Goal: Contribute content

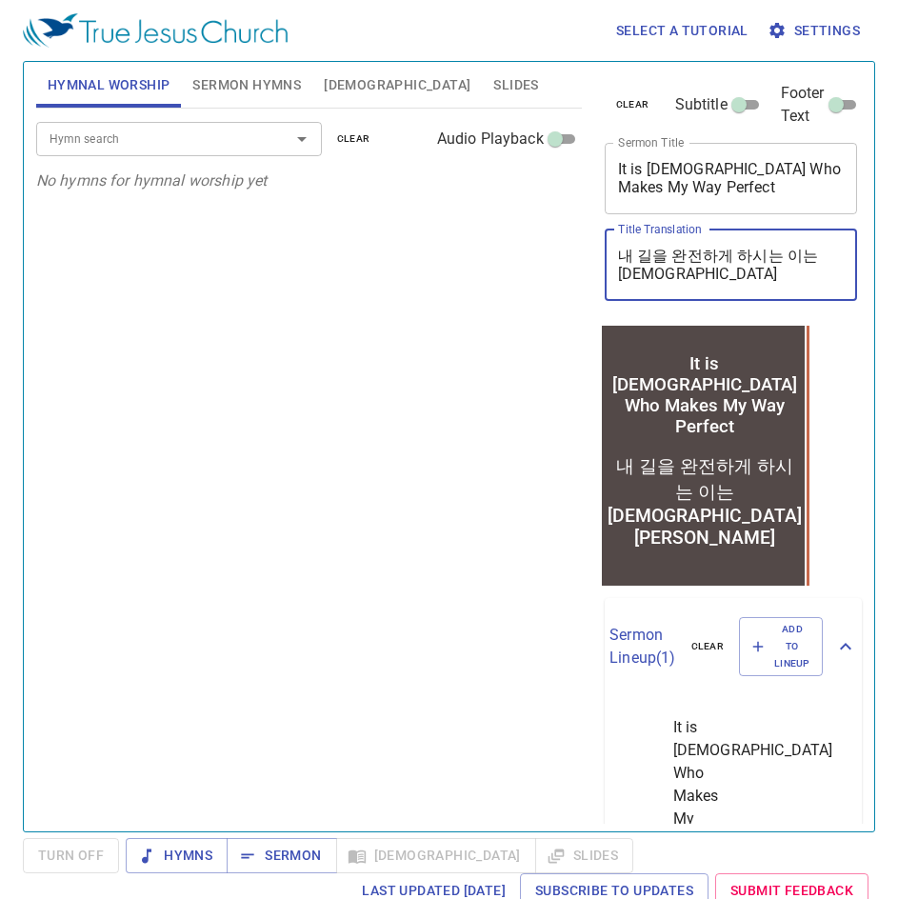
click at [724, 254] on textarea "내 길을 완전하게 하시는 이는 [DEMOGRAPHIC_DATA][PERSON_NAME]" at bounding box center [731, 265] width 227 height 36
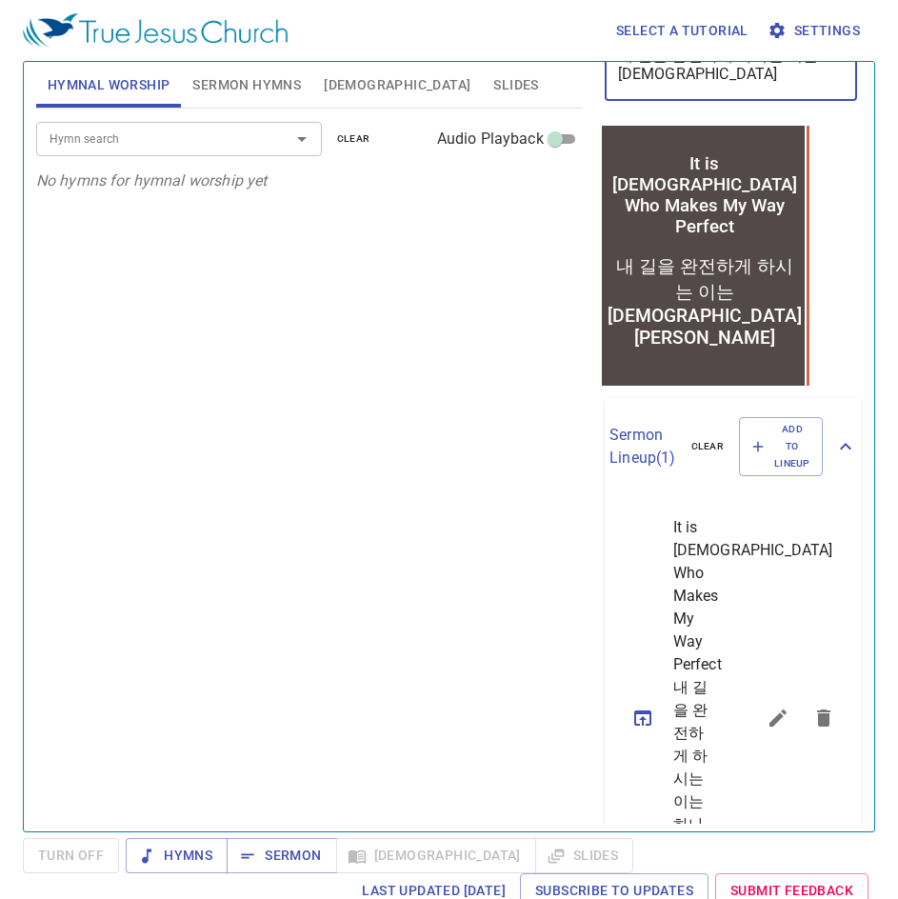
scroll to position [95, 0]
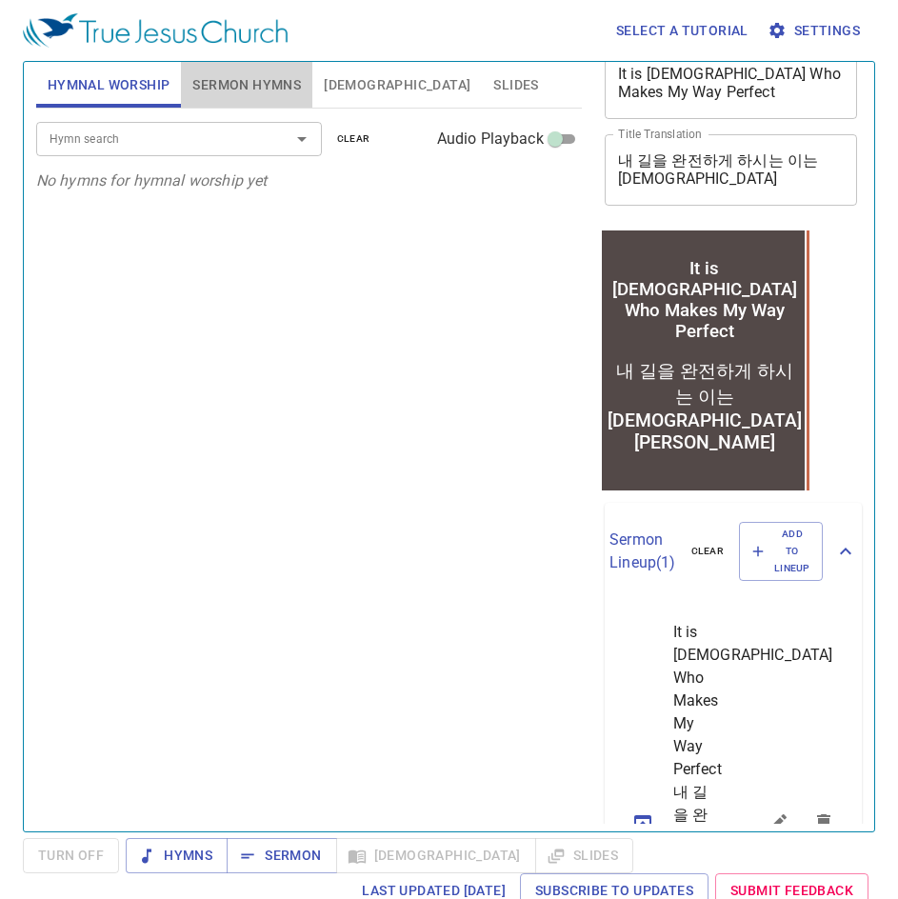
click at [255, 83] on span "Sermon Hymns" at bounding box center [246, 85] width 109 height 24
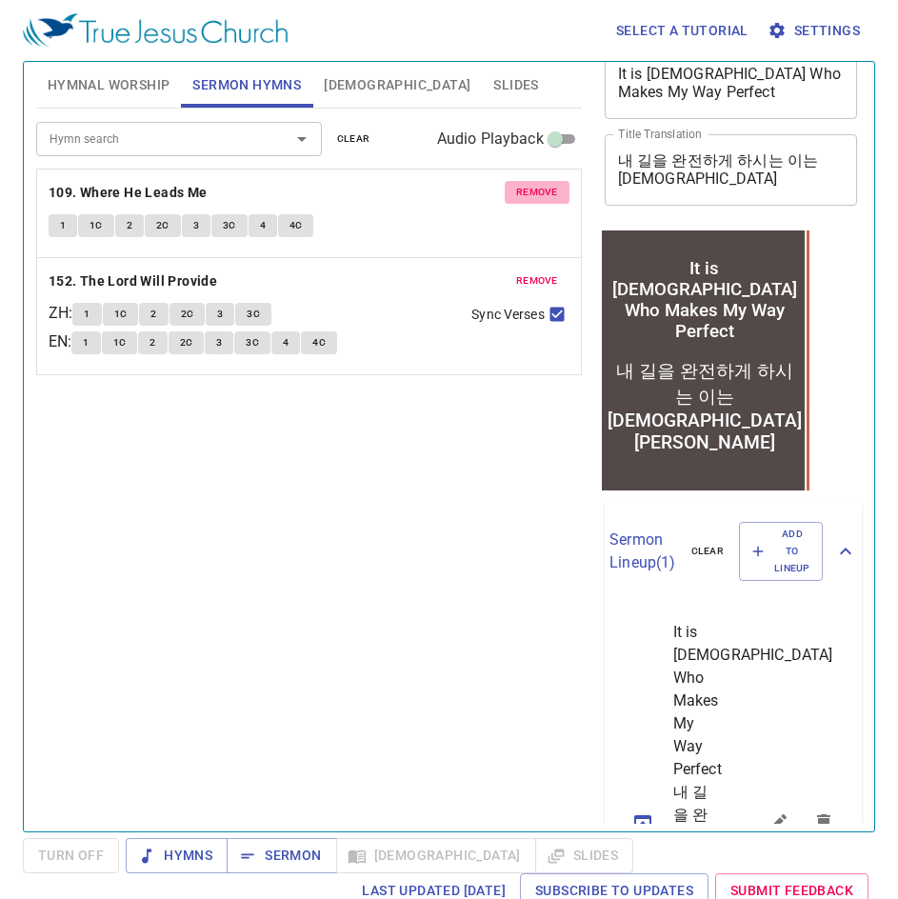
click at [526, 195] on span "remove" at bounding box center [537, 192] width 42 height 17
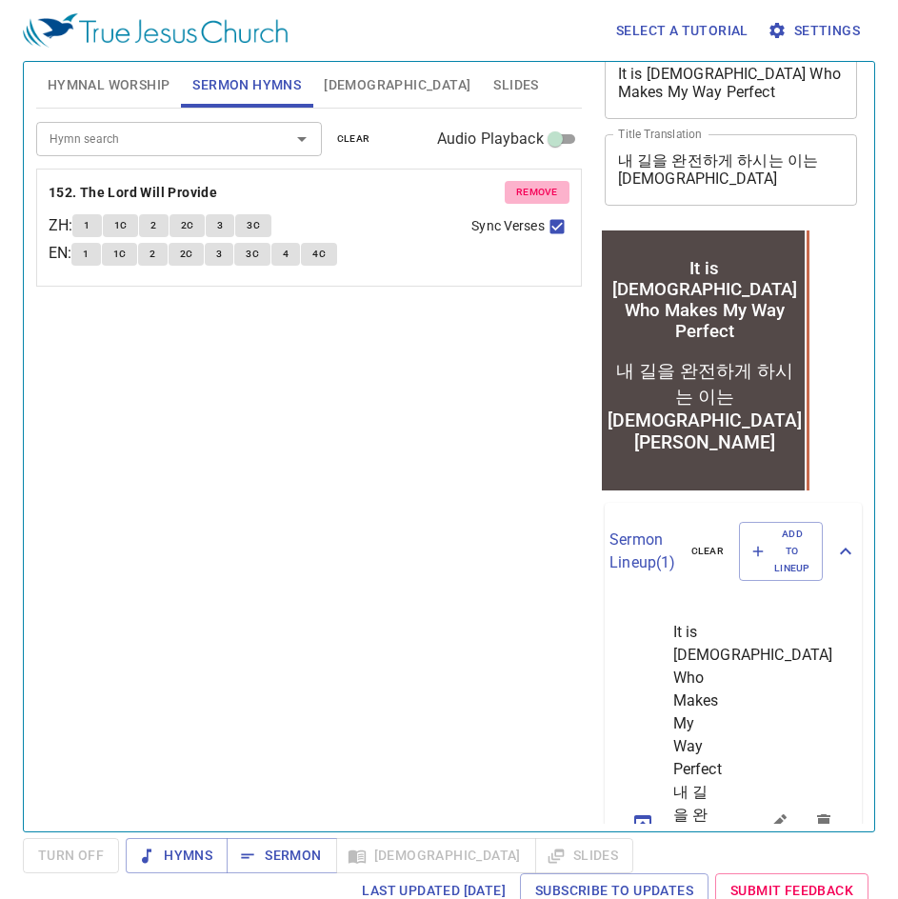
click at [526, 195] on span "remove" at bounding box center [537, 192] width 42 height 17
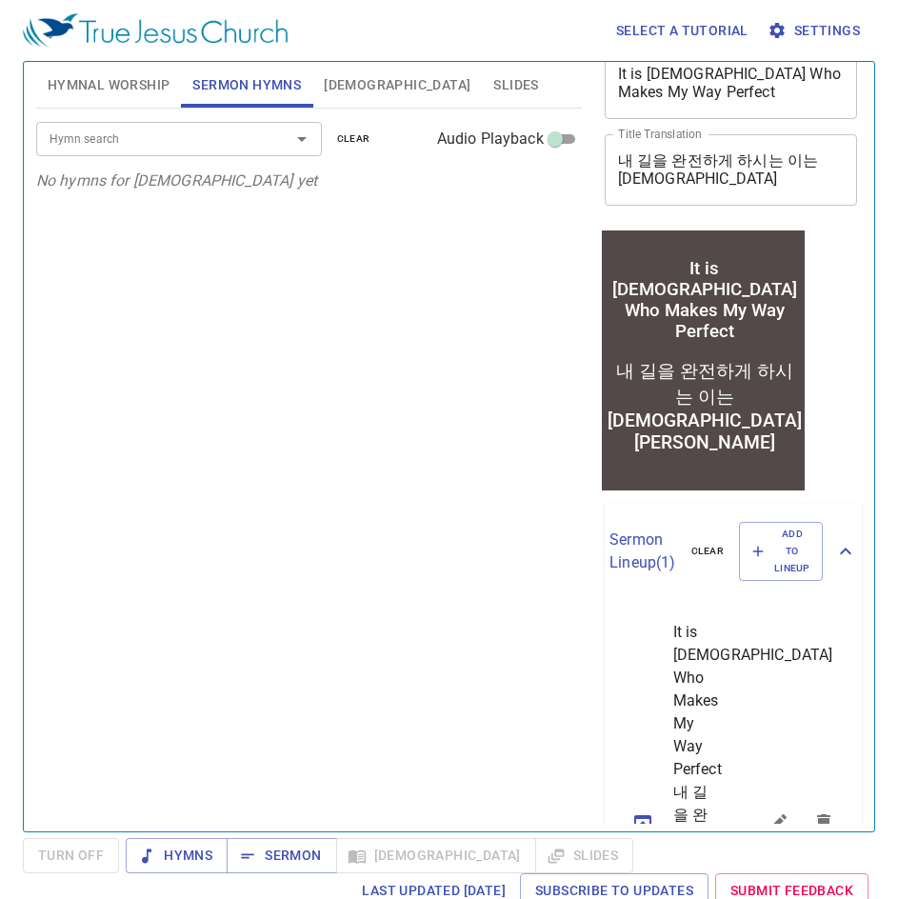
click at [120, 150] on div "Hymn search" at bounding box center [179, 138] width 286 height 33
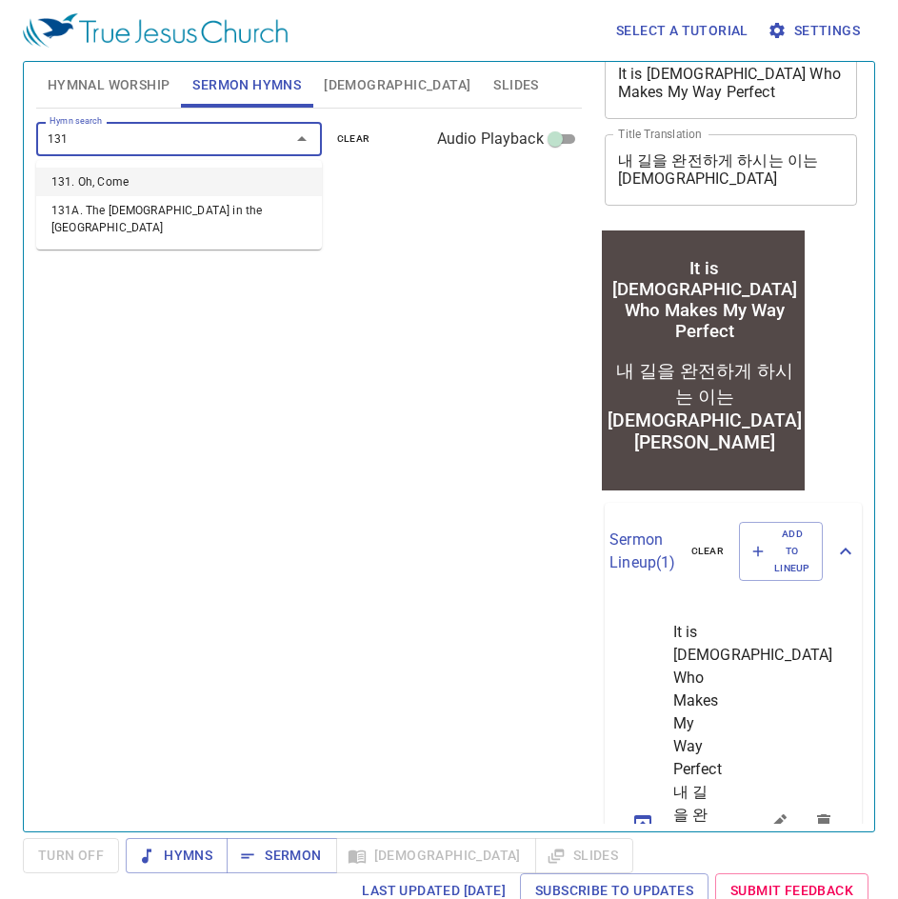
type input "131"
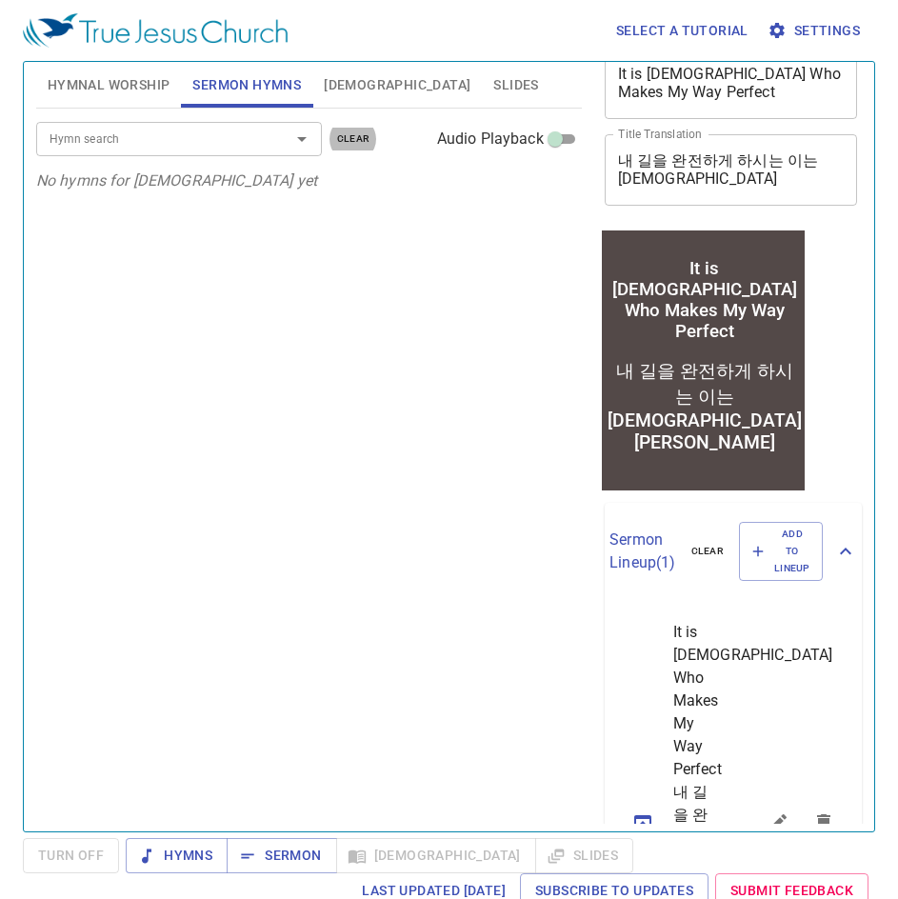
click at [120, 150] on div "Hymn search" at bounding box center [179, 138] width 286 height 33
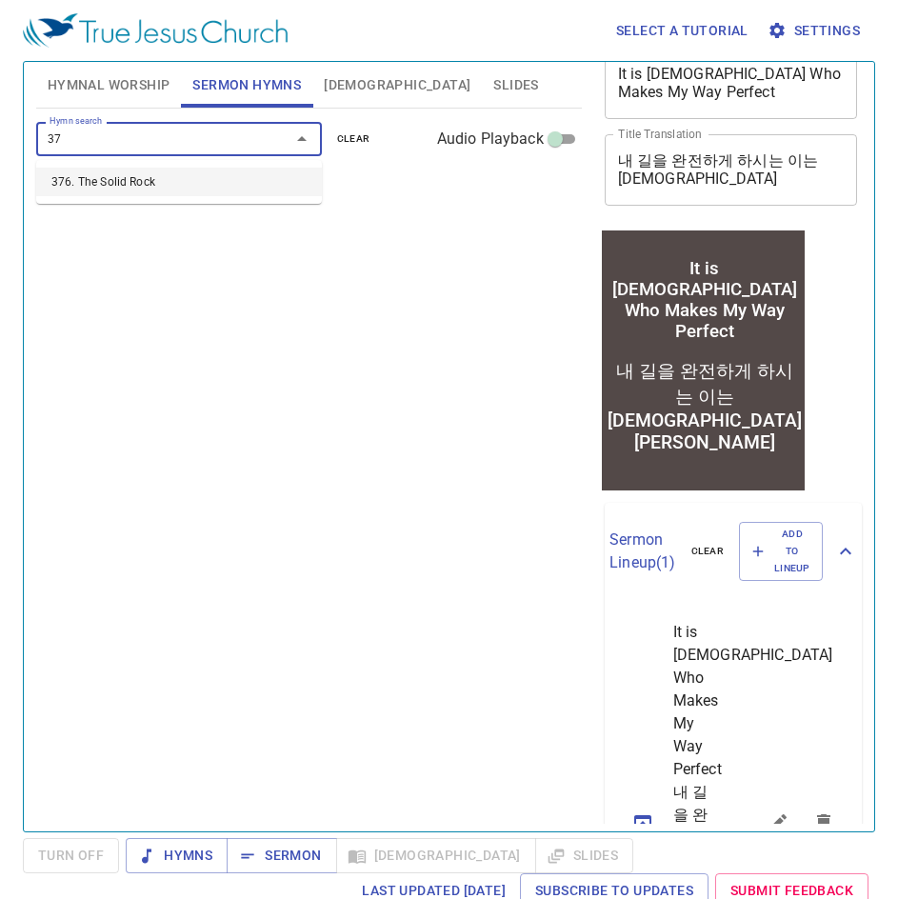
type input "3"
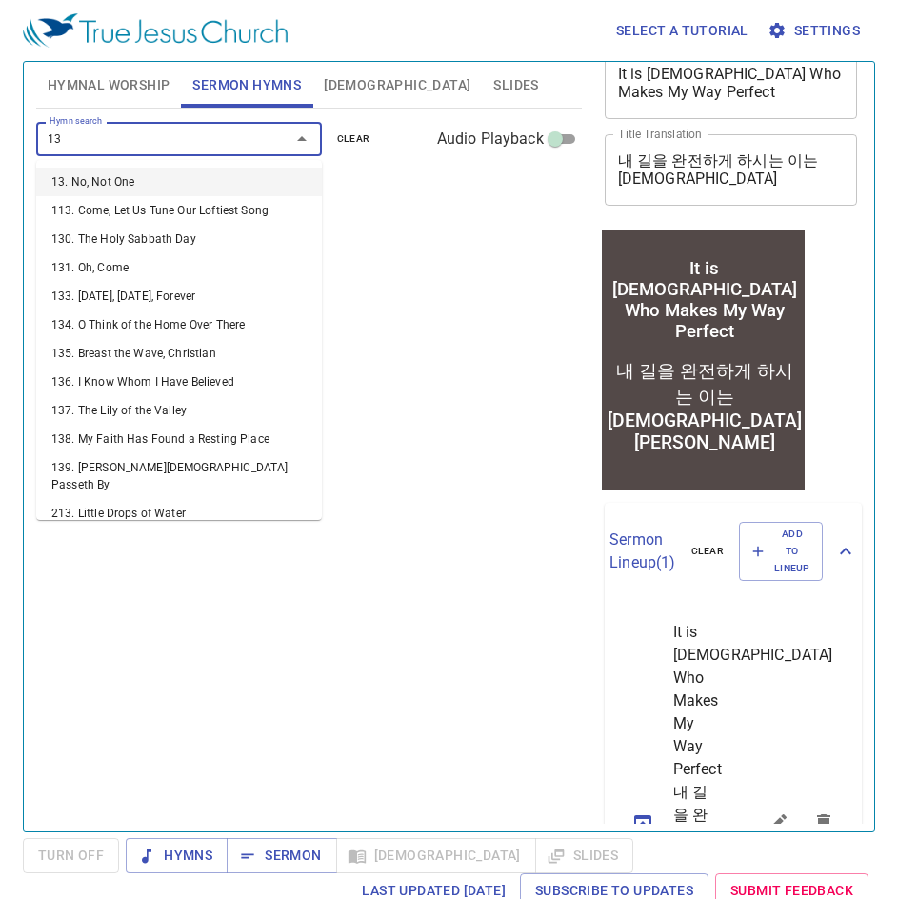
type input "131"
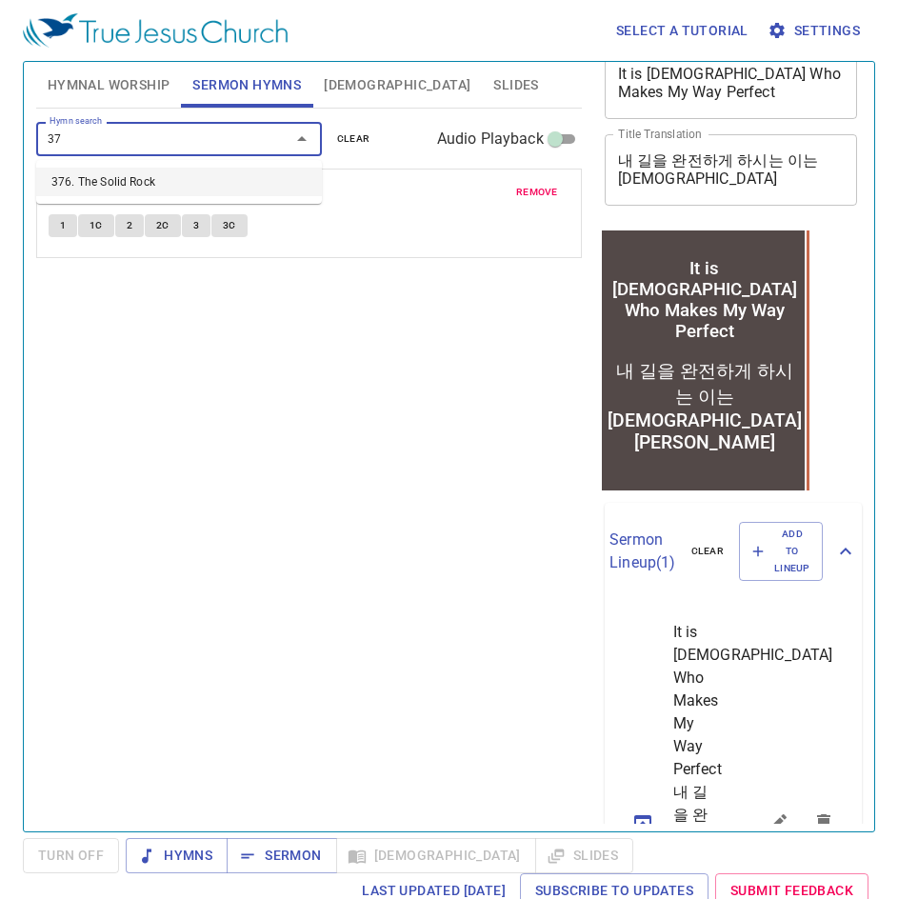
type input "376"
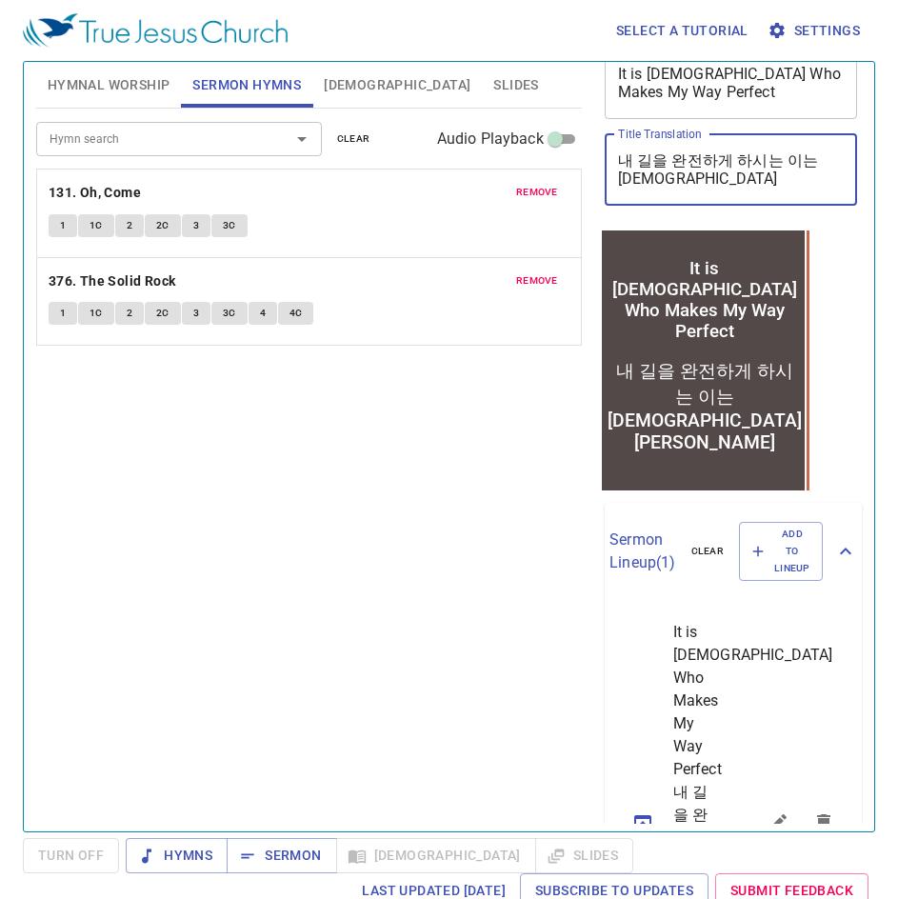
click at [688, 176] on textarea "내 길을 완전하게 하시는 이는 하나님이시다" at bounding box center [731, 169] width 227 height 36
drag, startPoint x: 688, startPoint y: 176, endPoint x: 593, endPoint y: 153, distance: 97.0
click at [593, 153] on div "clear Subtitle Footer Text Sermon Title It is God Who Makes My Way Perfect x Se…" at bounding box center [729, 438] width 280 height 769
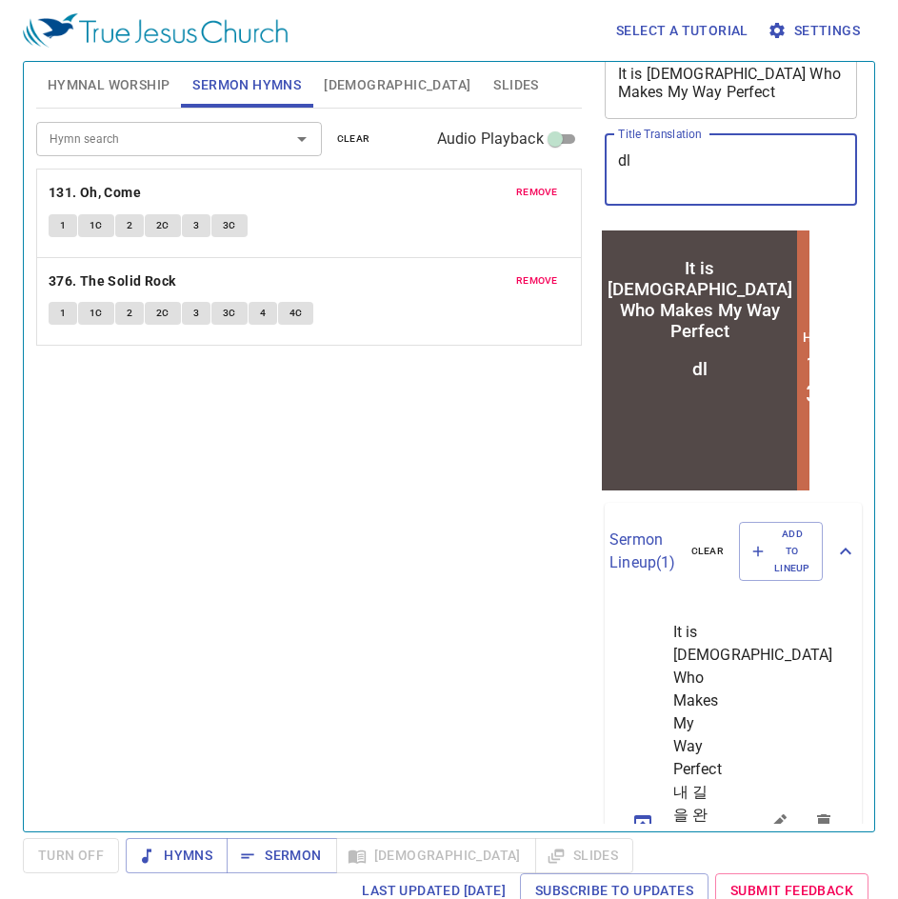
type textarea "d"
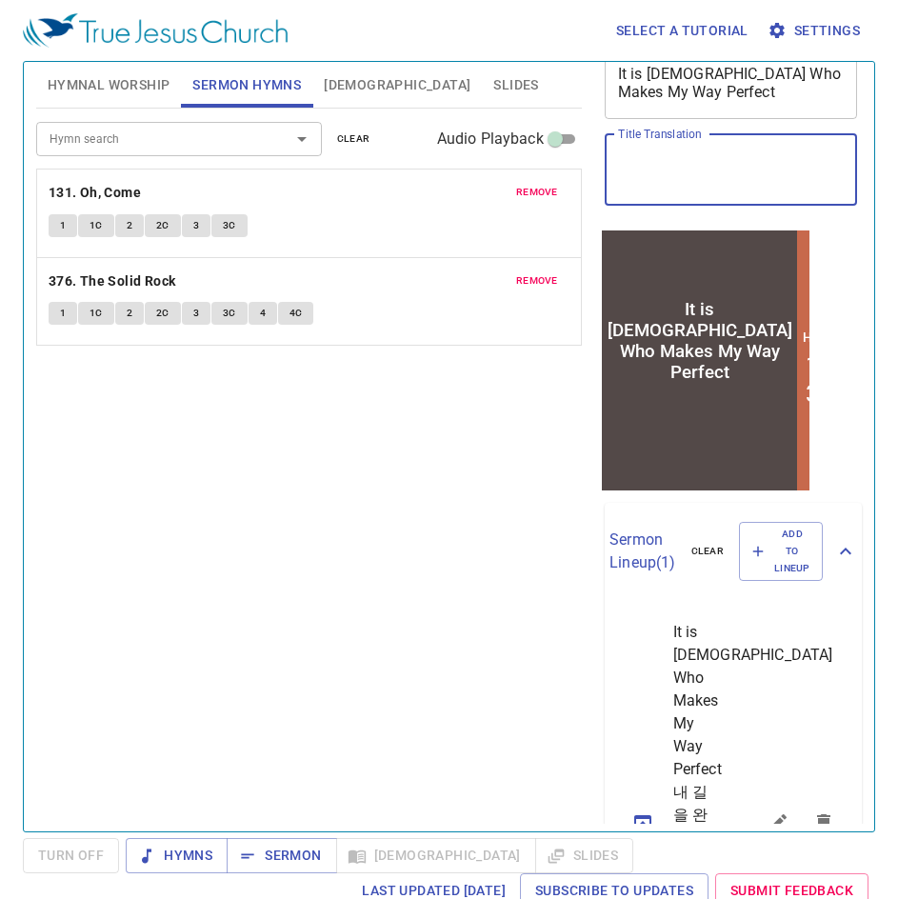
click at [659, 166] on textarea "Title Translation" at bounding box center [731, 169] width 227 height 36
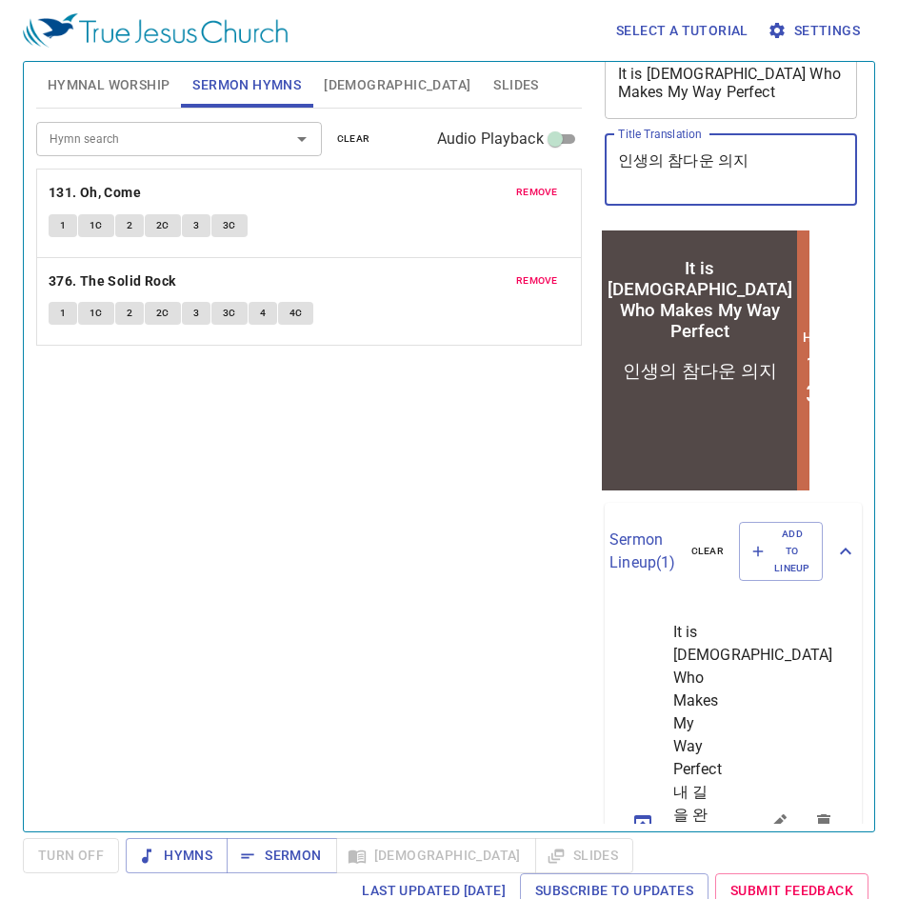
type textarea "인생의 참다운 의지"
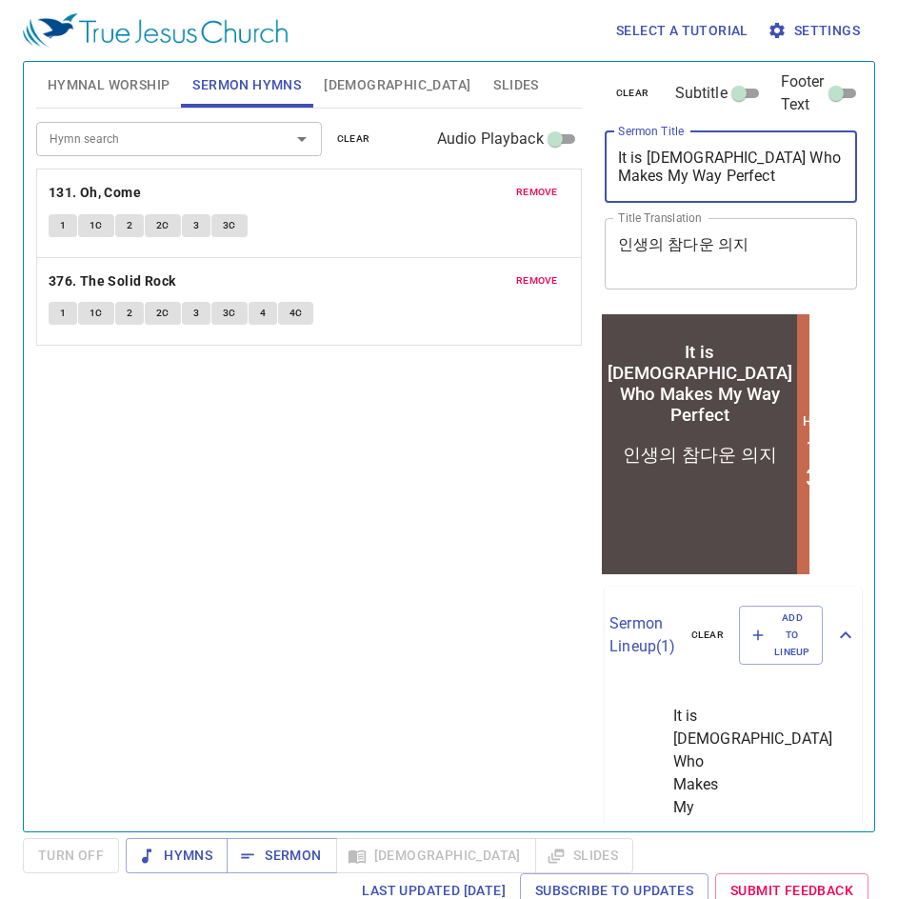
scroll to position [0, 0]
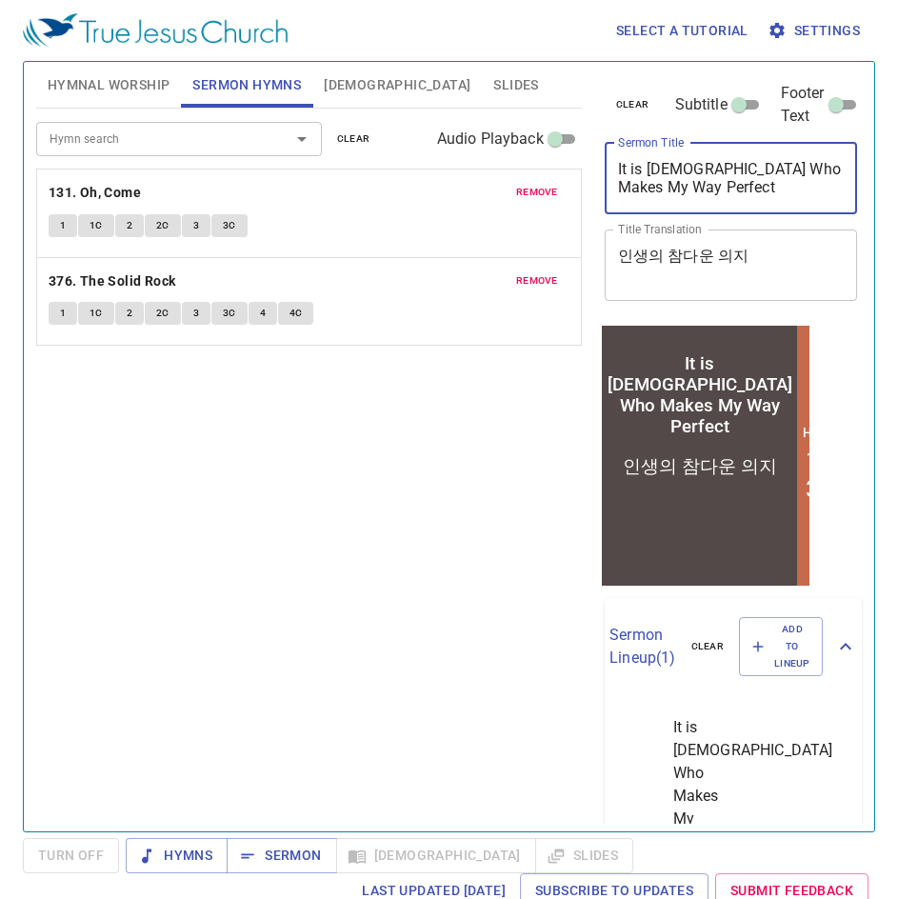
drag, startPoint x: 685, startPoint y: 99, endPoint x: 513, endPoint y: 63, distance: 175.2
click at [513, 63] on div "Hymnal Worship Sermon Hymns Bible Slides Hymn search Hymn search clear Audio Pl…" at bounding box center [449, 438] width 841 height 769
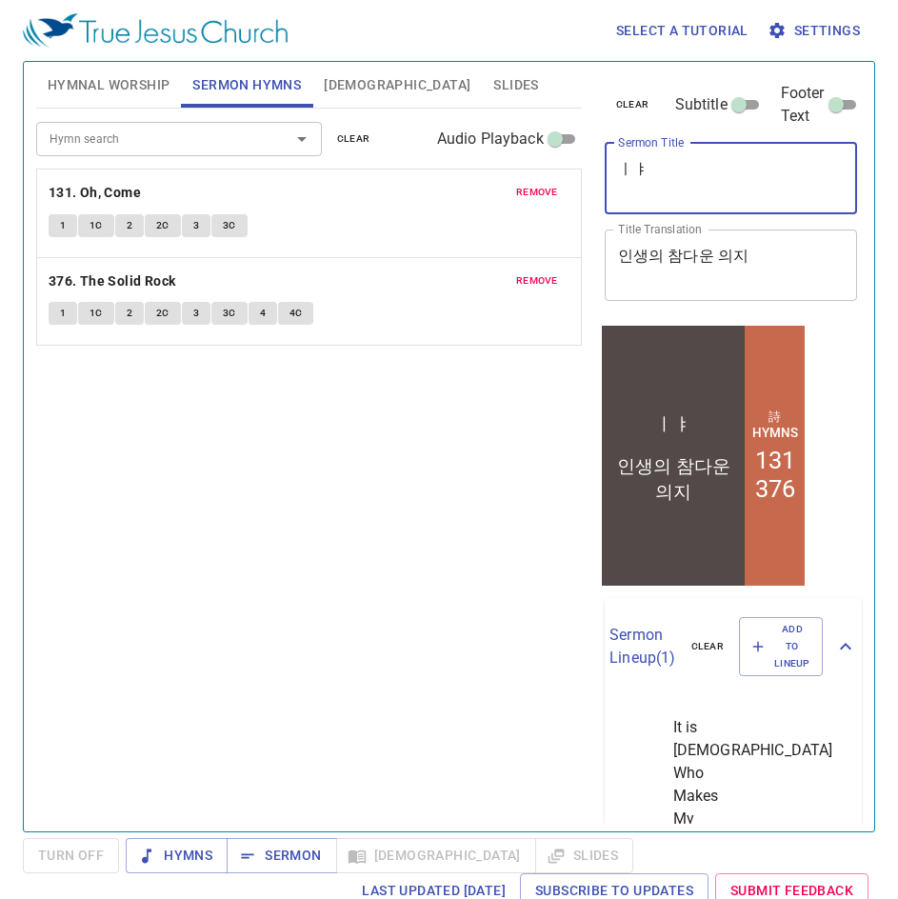
type textarea "ㅣ"
type textarea "Life's True Reliance"
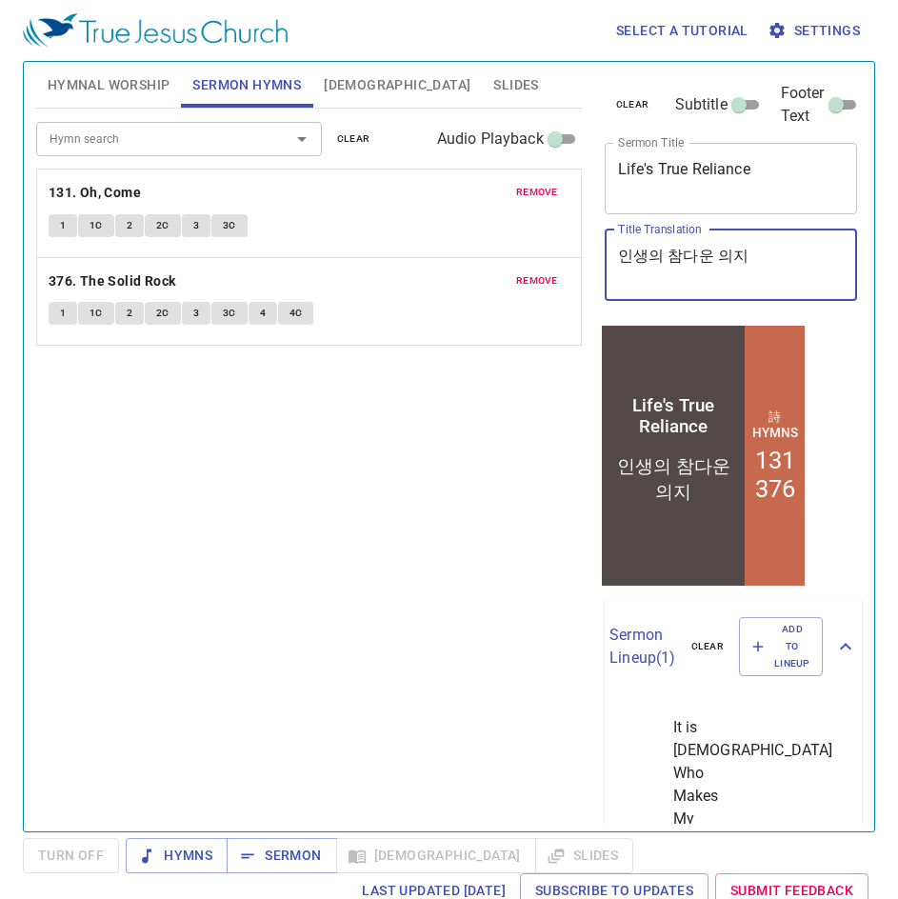
drag, startPoint x: 764, startPoint y: 262, endPoint x: 455, endPoint y: 224, distance: 310.9
click at [455, 224] on div "Hymnal Worship Sermon Hymns Bible Slides Hymn search Hymn search clear Audio Pl…" at bounding box center [449, 438] width 841 height 769
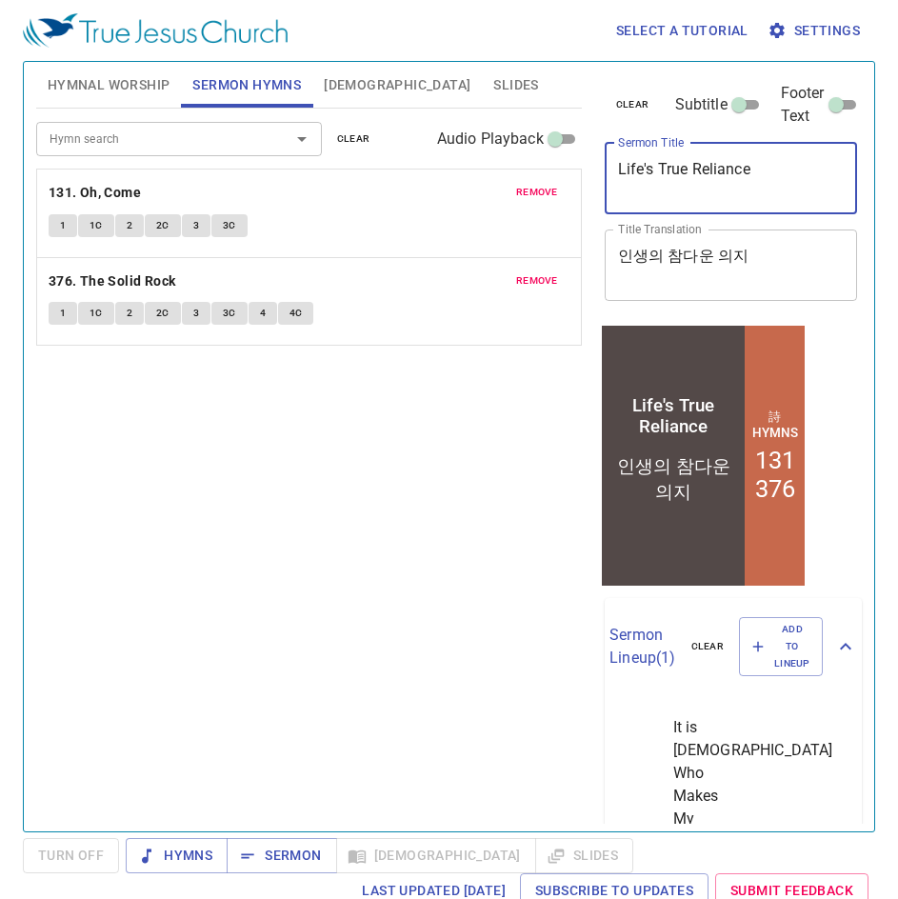
drag, startPoint x: 793, startPoint y: 175, endPoint x: 528, endPoint y: 175, distance: 265.7
click at [528, 175] on div "Hymnal Worship Sermon Hymns Bible Slides Hymn search Hymn search clear Audio Pl…" at bounding box center [449, 438] width 841 height 769
click at [745, 242] on div "인생의 참다운 의지 x Title Translation" at bounding box center [731, 264] width 253 height 71
click at [751, 162] on textarea "Life's True Reliance" at bounding box center [731, 178] width 227 height 36
drag, startPoint x: 766, startPoint y: 172, endPoint x: 604, endPoint y: 154, distance: 162.9
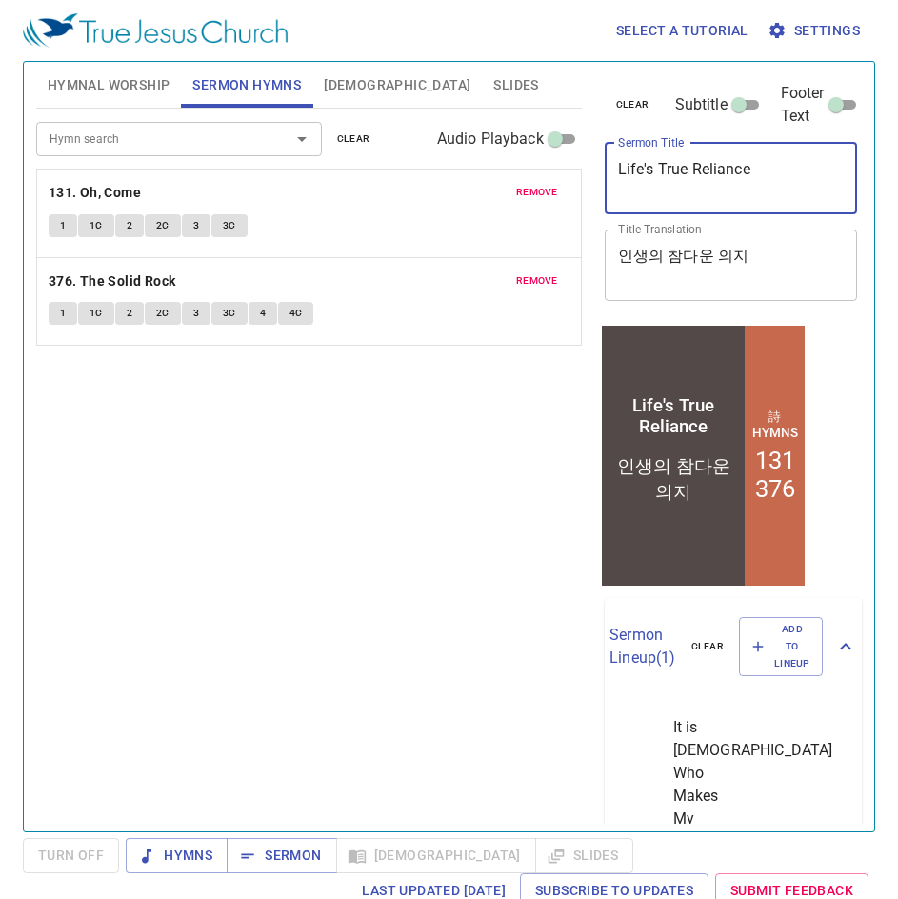
click at [605, 154] on div "Life's True Reliance x Sermon Title" at bounding box center [731, 178] width 253 height 71
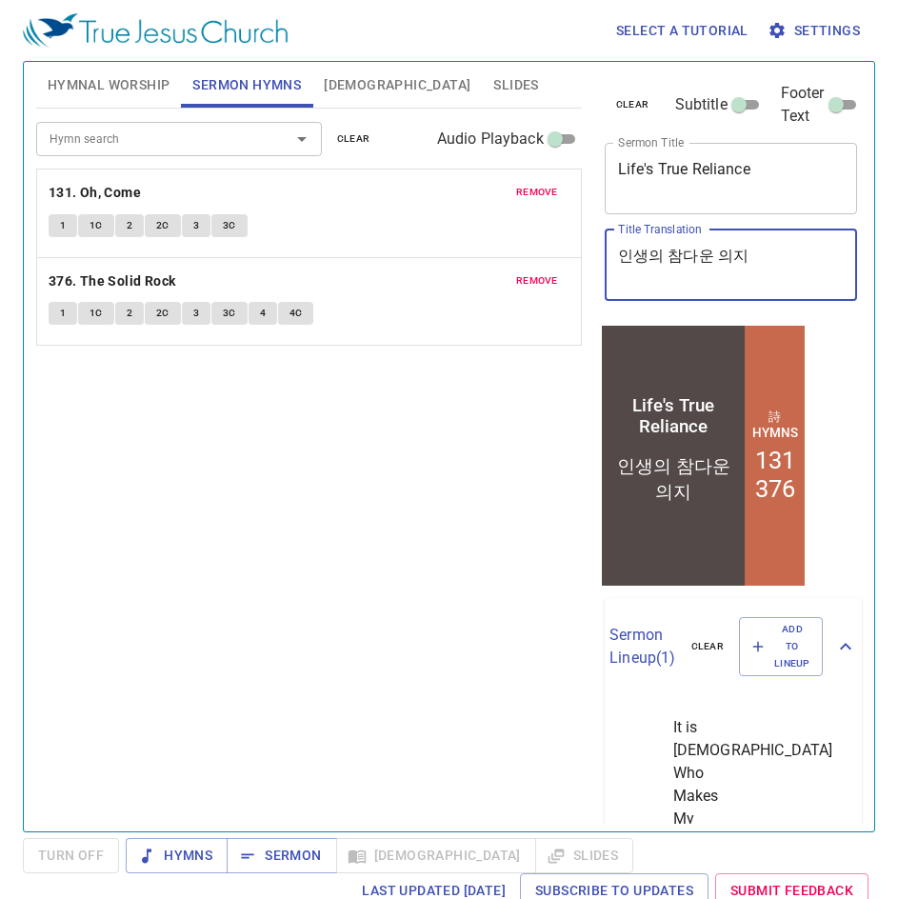
drag, startPoint x: 542, startPoint y: 252, endPoint x: 408, endPoint y: 252, distance: 134.3
click at [408, 252] on div "Hymnal Worship Sermon Hymns [DEMOGRAPHIC_DATA] Slides Hymn search Hymn search c…" at bounding box center [449, 438] width 841 height 769
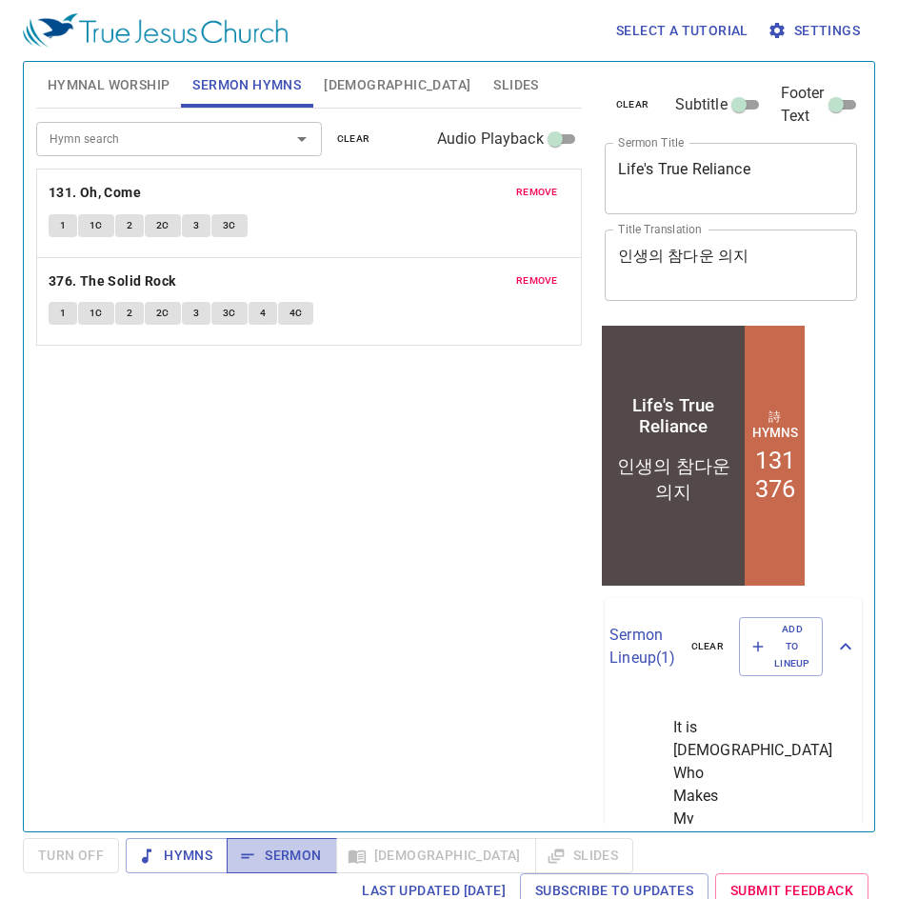
click at [263, 867] on span "Sermon" at bounding box center [281, 856] width 79 height 24
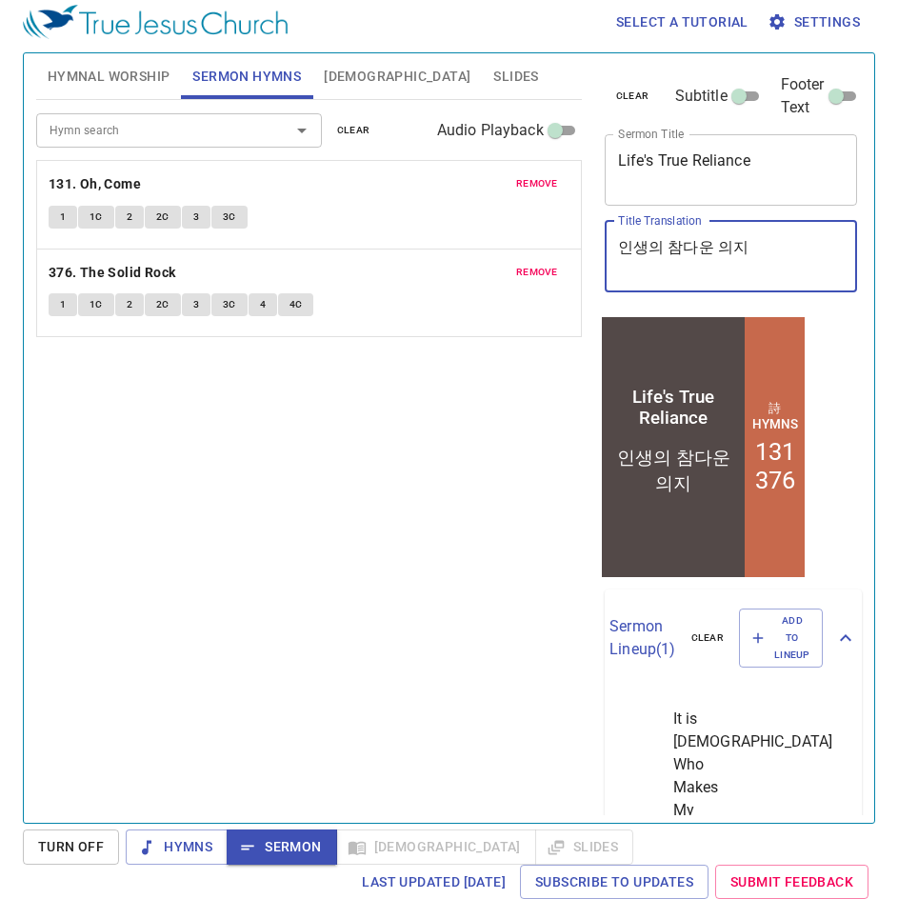
scroll to position [9, 0]
